Goal: Find specific page/section: Find specific page/section

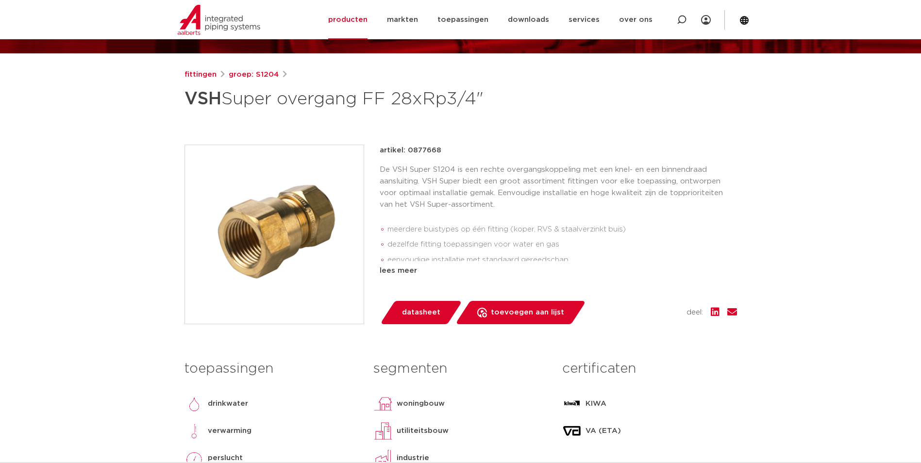
scroll to position [97, 0]
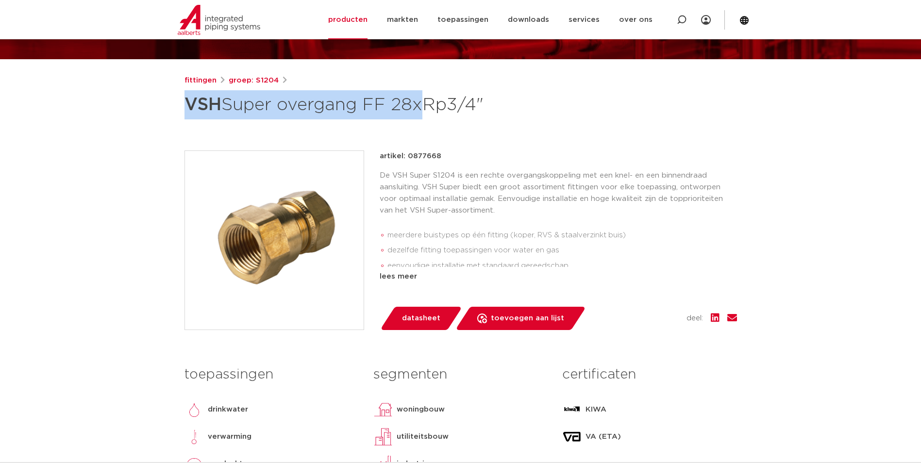
drag, startPoint x: 416, startPoint y: 105, endPoint x: 180, endPoint y: 109, distance: 235.9
click at [180, 109] on div "fittingen groep: S1204 VSH Super overgang FF 28xRp3/4"" at bounding box center [461, 296] width 568 height 442
copy h1 "VSH Super overgang FF 28"
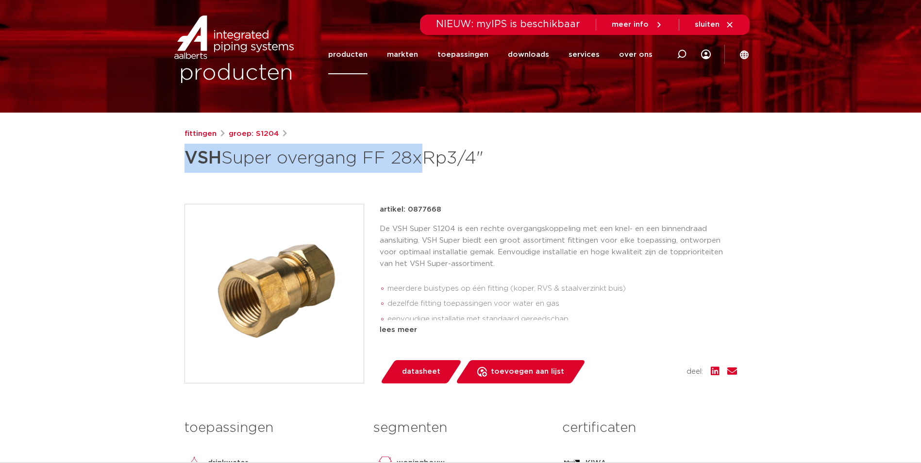
scroll to position [0, 0]
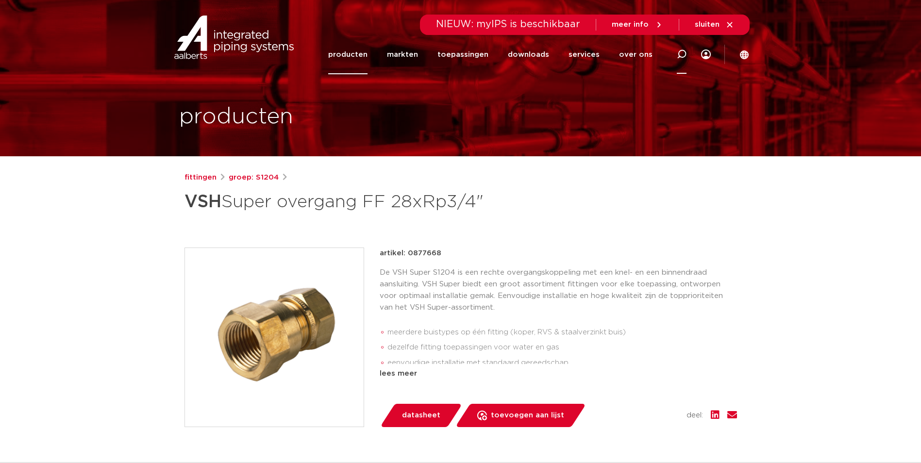
click at [681, 52] on icon at bounding box center [682, 55] width 10 height 10
paste input "VSH Super overgang FF 28"
type input "VSH Super overgang FF 35"
click button "Zoeken" at bounding box center [0, 0] width 0 height 0
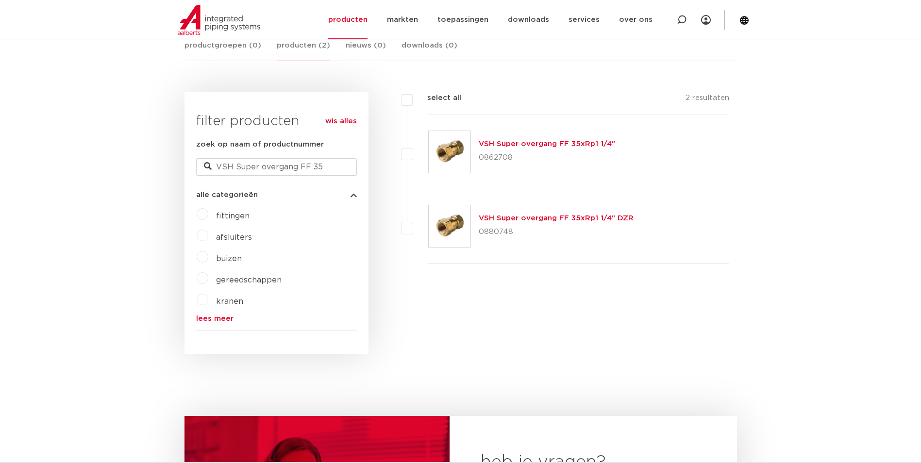
click at [507, 145] on link "VSH Super overgang FF 35xRp1 1/4"" at bounding box center [547, 143] width 136 height 7
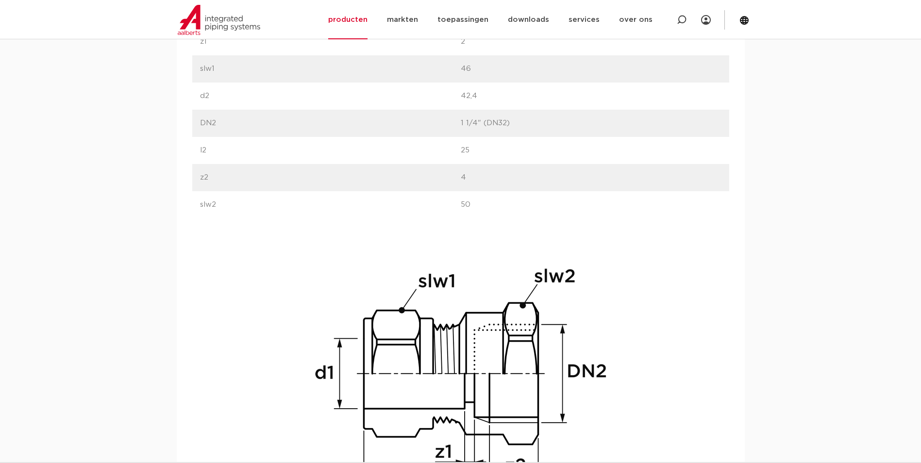
scroll to position [825, 0]
